Goal: Transaction & Acquisition: Purchase product/service

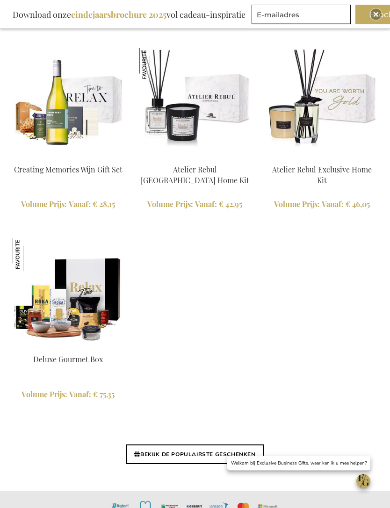
scroll to position [2284, 0]
click at [181, 444] on link "BEKIJK DE POPULAIRSTE GESCHENKEN" at bounding box center [195, 454] width 138 height 20
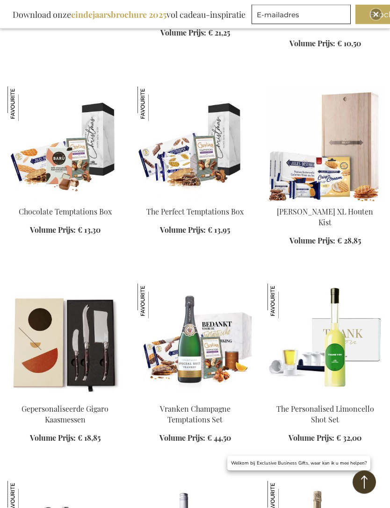
scroll to position [523, 0]
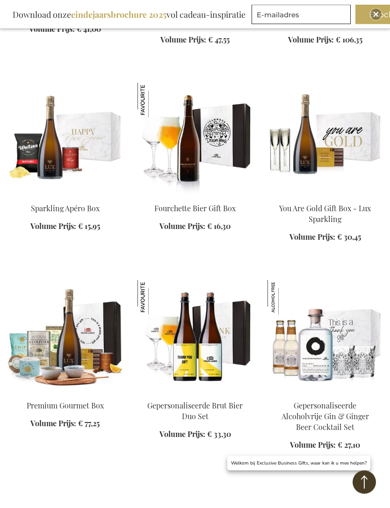
scroll to position [1548, 0]
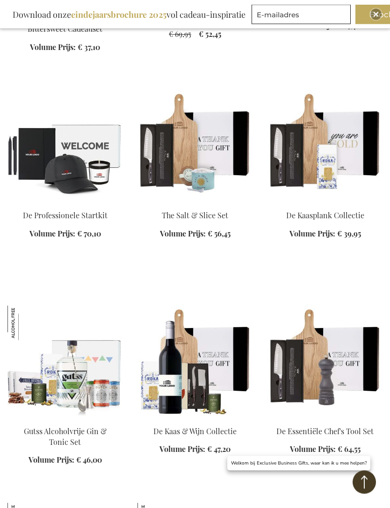
scroll to position [2595, 0]
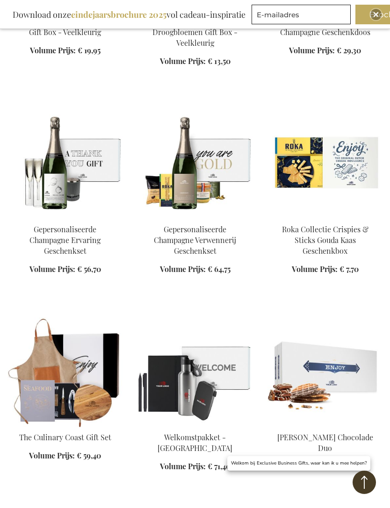
scroll to position [4021, 0]
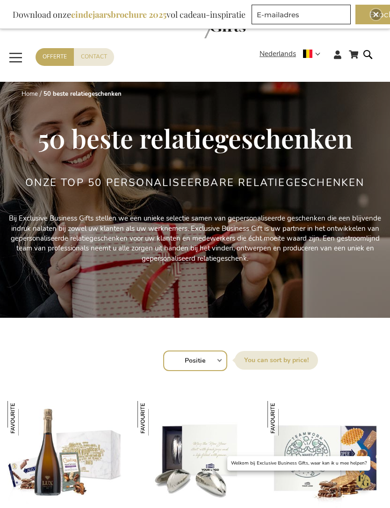
click at [222, 358] on select "Positie Best Sellers Meest bekeken Nieuw Biggest Saving Price: low to high Pric…" at bounding box center [195, 361] width 64 height 21
select select "price_asc"
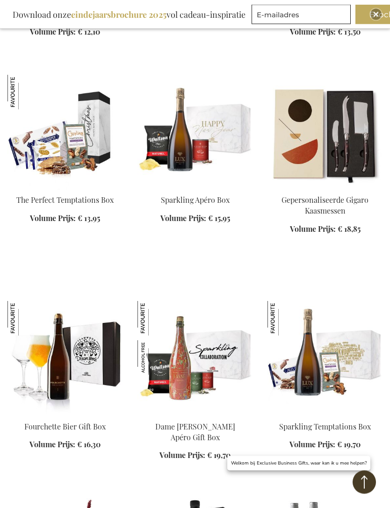
scroll to position [951, 0]
click at [310, 235] on div "In Winkelwagen" at bounding box center [325, 240] width 115 height 10
click at [302, 235] on div "In Winkelwagen" at bounding box center [325, 240] width 115 height 10
click at [316, 235] on div "In Winkelwagen" at bounding box center [325, 240] width 115 height 10
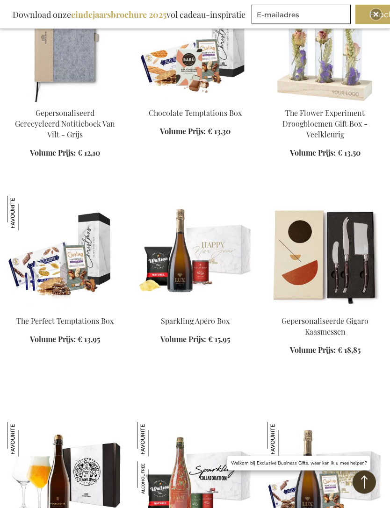
scroll to position [830, 0]
click at [324, 356] on div "In Winkelwagen" at bounding box center [325, 361] width 115 height 10
click at [329, 356] on div "In Winkelwagen" at bounding box center [325, 361] width 115 height 10
click at [363, 287] on img at bounding box center [325, 253] width 115 height 115
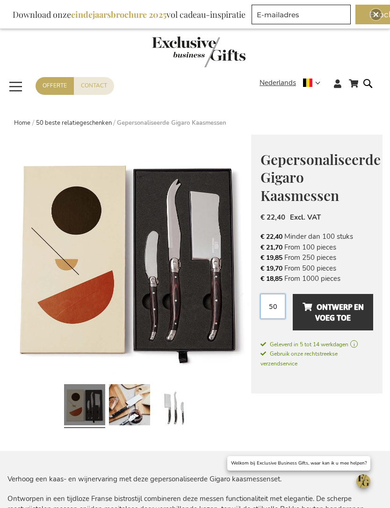
click at [278, 312] on input "50" at bounding box center [273, 306] width 25 height 25
type input "5"
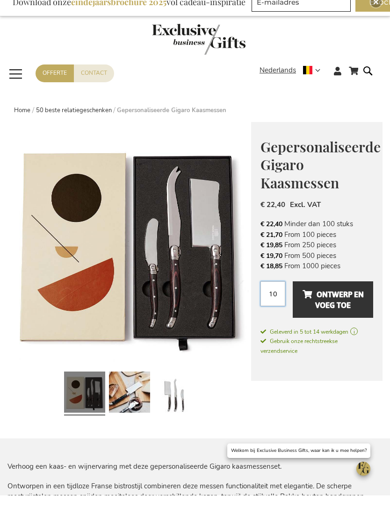
type input "10"
click at [336, 300] on span "Ontwerp en voeg toe" at bounding box center [333, 313] width 61 height 26
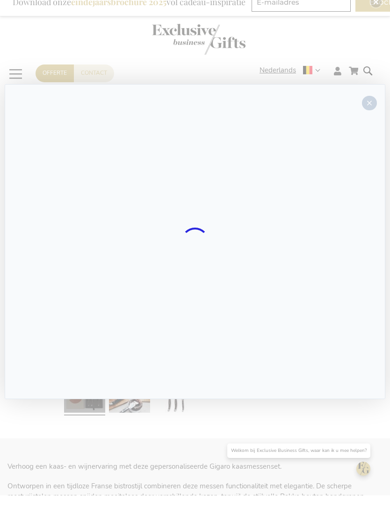
scroll to position [13, 0]
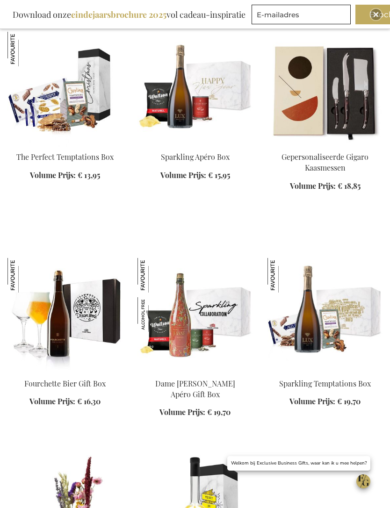
scroll to position [995, 0]
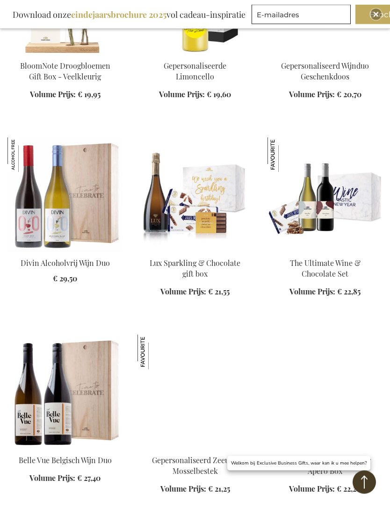
scroll to position [1511, 0]
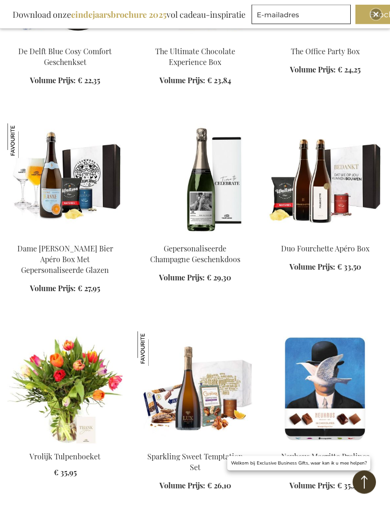
scroll to position [2149, 0]
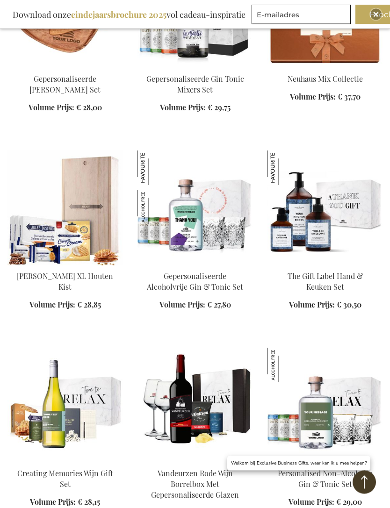
scroll to position [2959, 0]
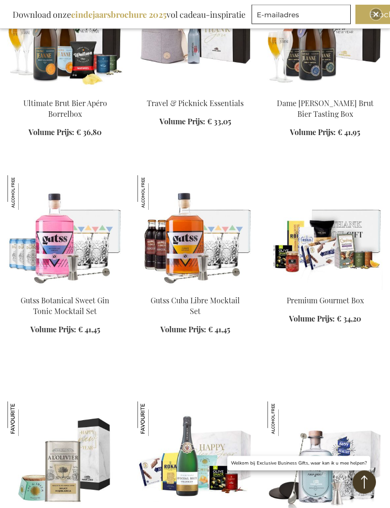
scroll to position [4185, 0]
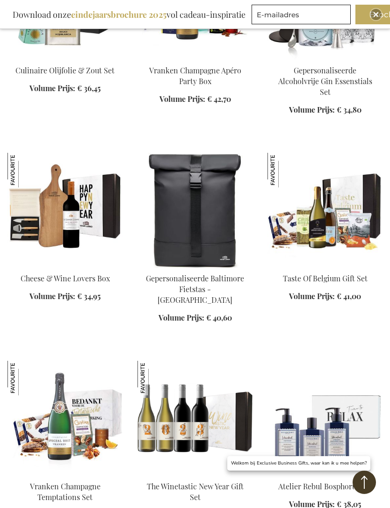
scroll to position [4626, 0]
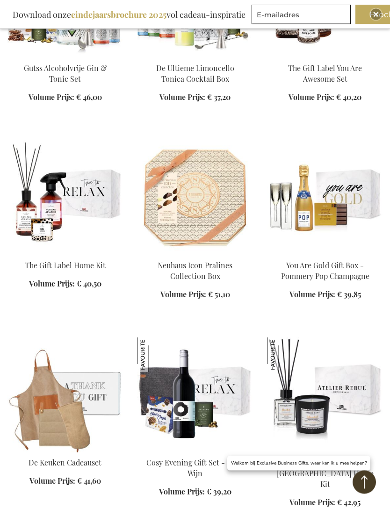
scroll to position [5481, 0]
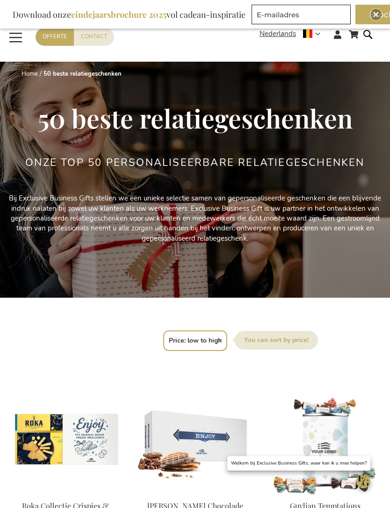
scroll to position [21, 0]
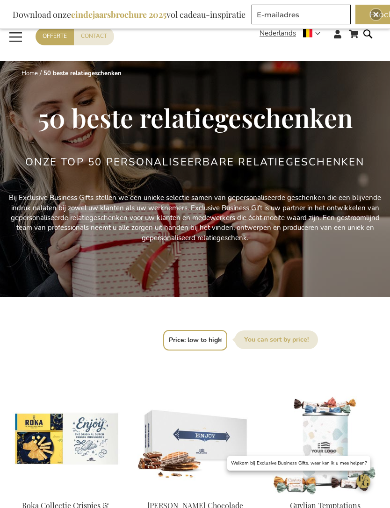
click at [17, 39] on span "Toggle Nav" at bounding box center [15, 37] width 17 height 22
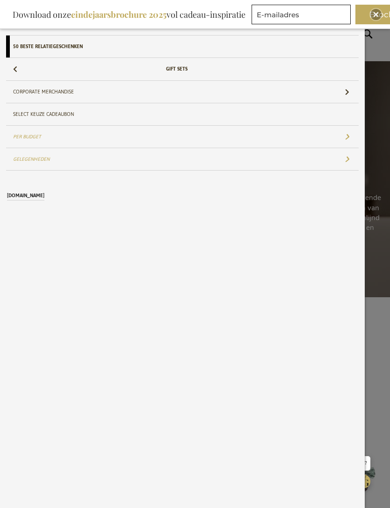
click at [24, 70] on link "Gift Sets" at bounding box center [182, 69] width 353 height 22
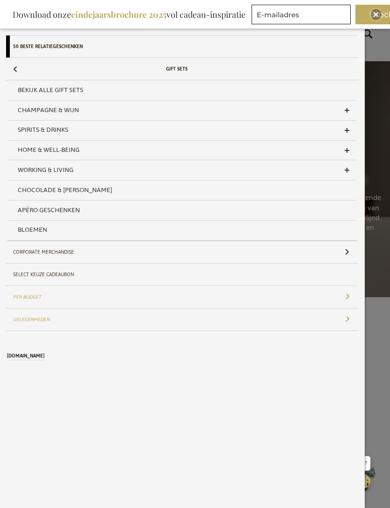
click at [39, 185] on span "Chocolade & [PERSON_NAME]" at bounding box center [65, 190] width 94 height 13
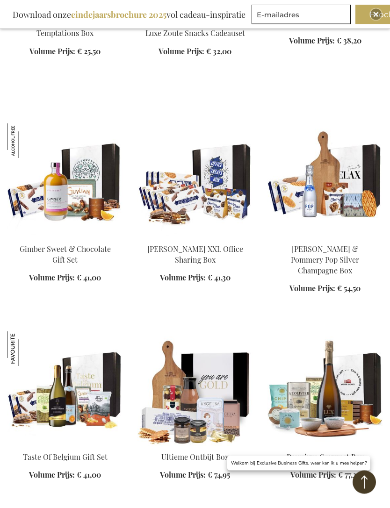
scroll to position [1113, 0]
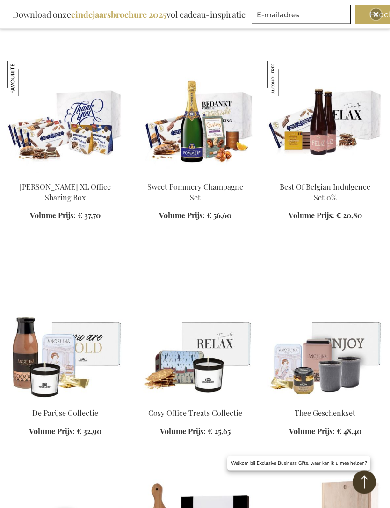
scroll to position [1764, 0]
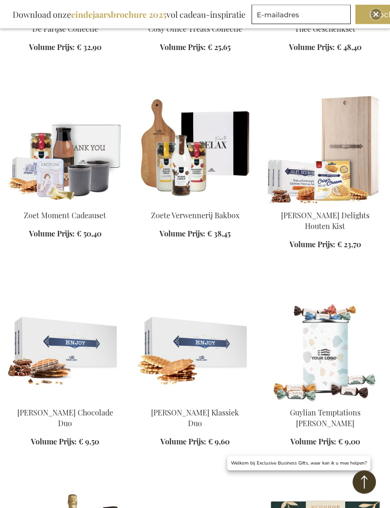
scroll to position [2146, 0]
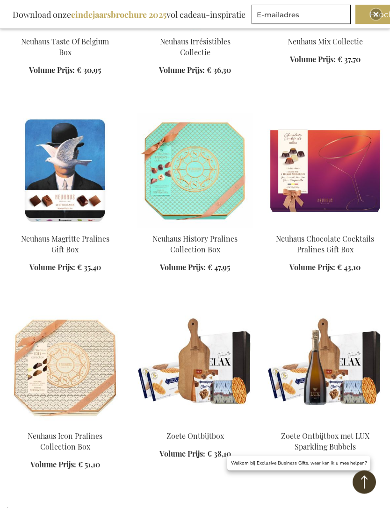
scroll to position [2944, 0]
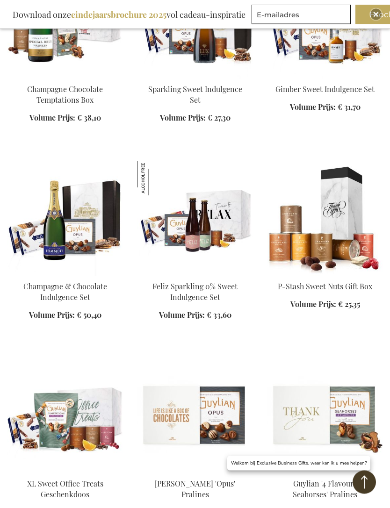
scroll to position [4774, 0]
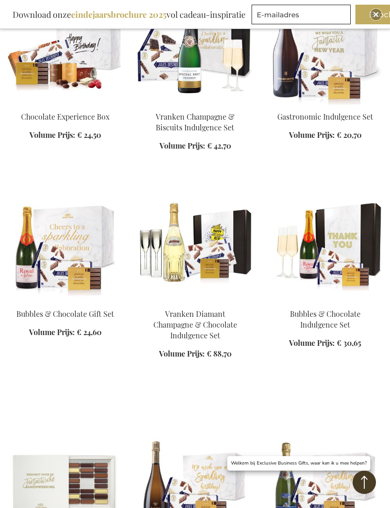
scroll to position [5773, 0]
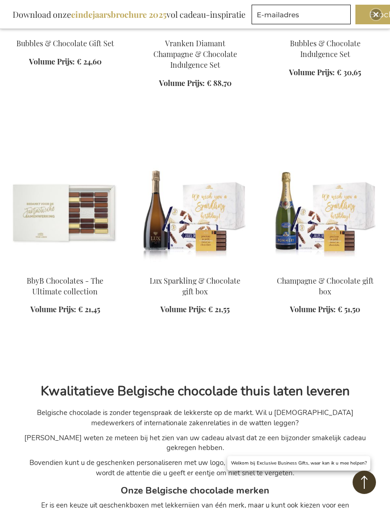
scroll to position [6042, 0]
click at [50, 156] on img at bounding box center [64, 213] width 115 height 115
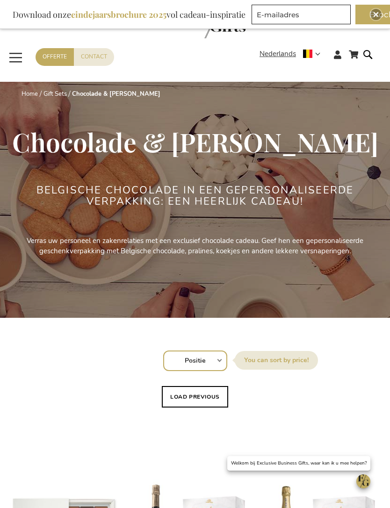
click at [15, 53] on span "Toggle Nav" at bounding box center [15, 58] width 17 height 22
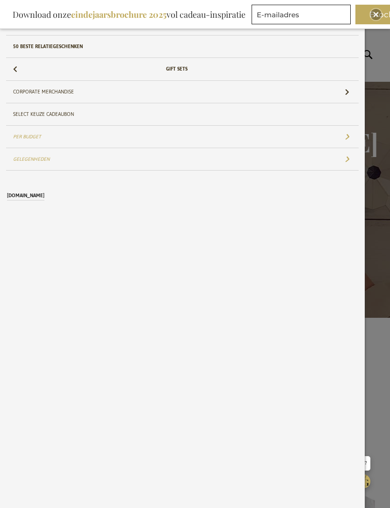
click at [27, 63] on link "Gift Sets" at bounding box center [182, 69] width 353 height 22
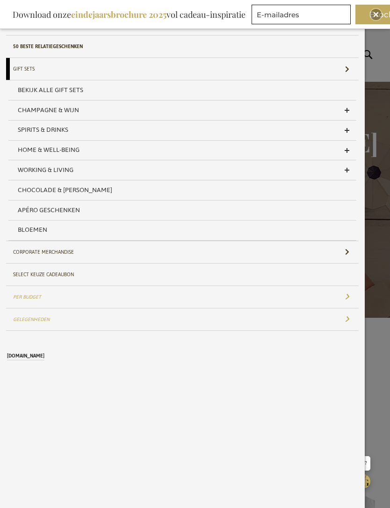
click at [47, 90] on link "Bekijk alle Gift Sets" at bounding box center [182, 90] width 348 height 20
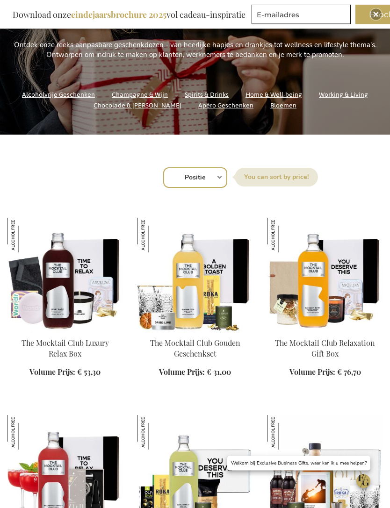
scroll to position [184, 0]
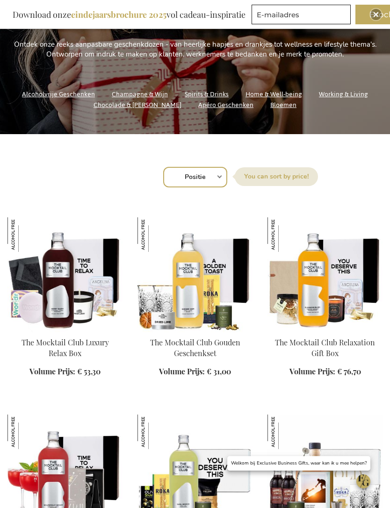
click at [226, 177] on select "Positie Best Sellers Meest bekeken Nieuw Biggest Saving Price: low to high Pric…" at bounding box center [195, 177] width 64 height 21
select select "price_asc"
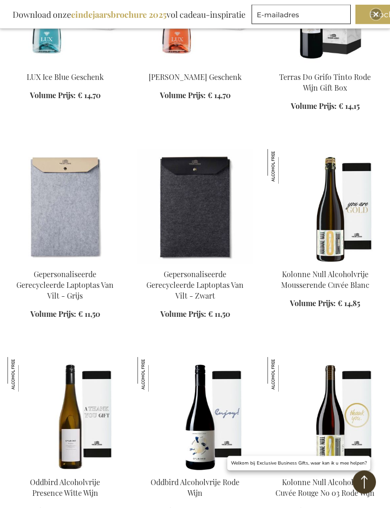
scroll to position [3813, 0]
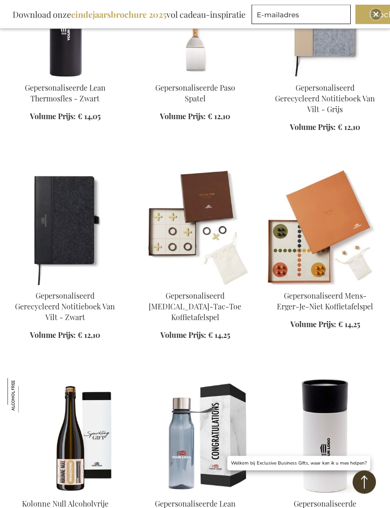
scroll to position [4652, 0]
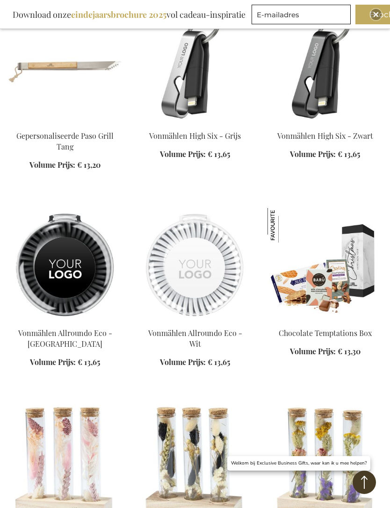
scroll to position [5474, 0]
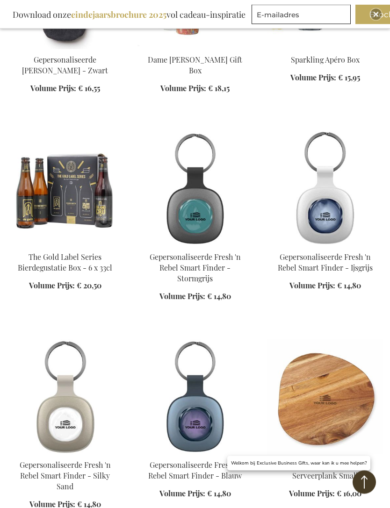
scroll to position [6570, 0]
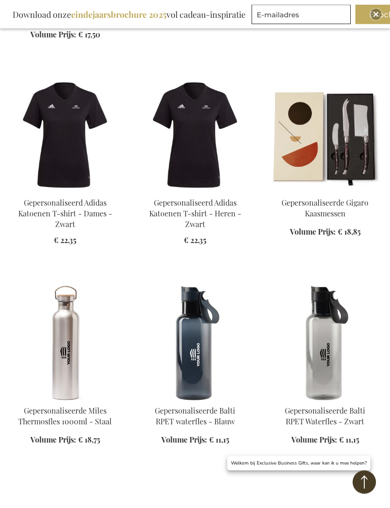
scroll to position [7485, 0]
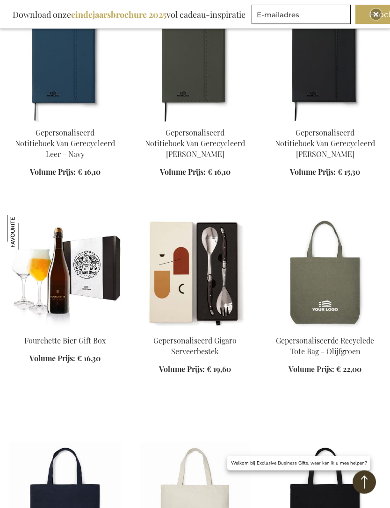
scroll to position [8385, 0]
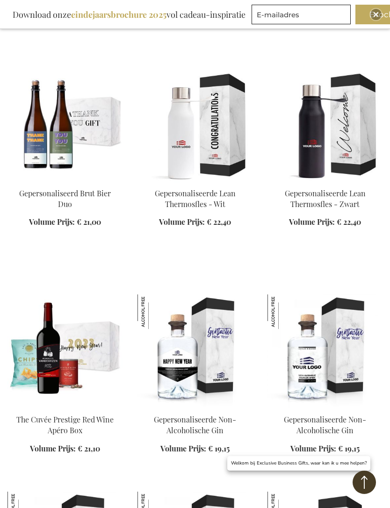
scroll to position [10193, 0]
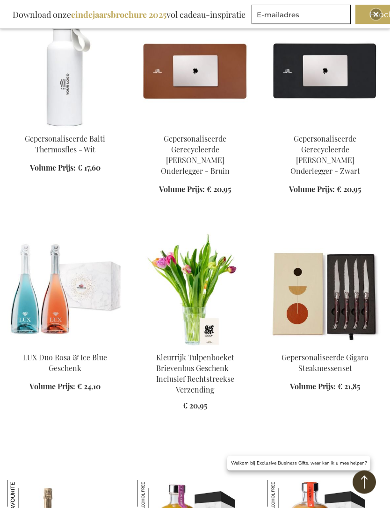
scroll to position [10856, 0]
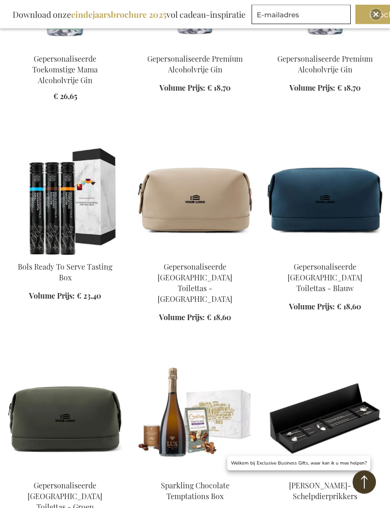
scroll to position [12226, 0]
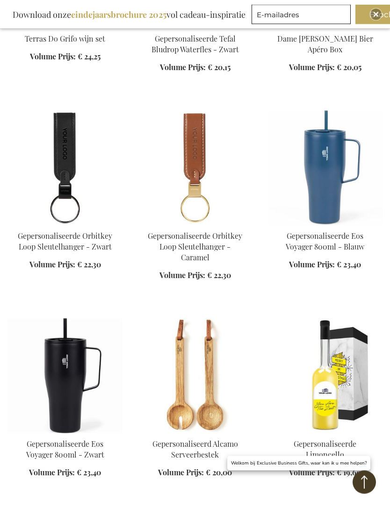
scroll to position [13104, 0]
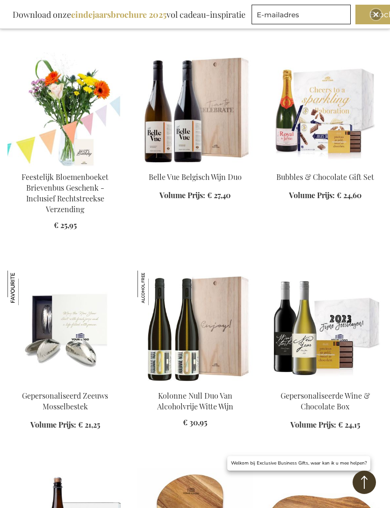
scroll to position [15549, 0]
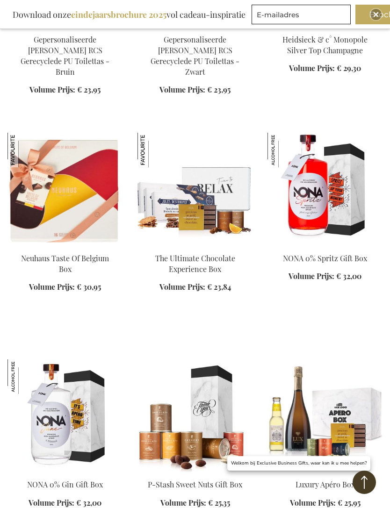
scroll to position [16915, 0]
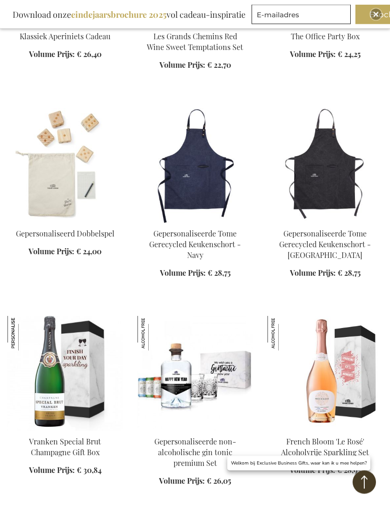
scroll to position [18400, 0]
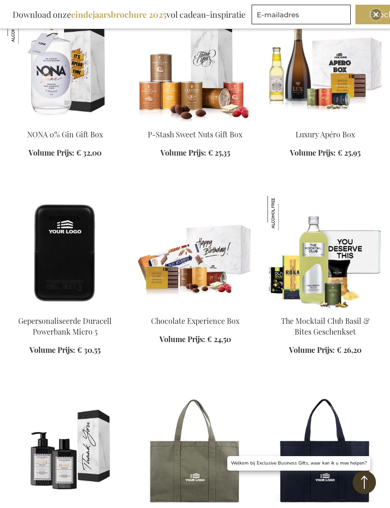
scroll to position [17263, 0]
